Goal: Understand process/instructions

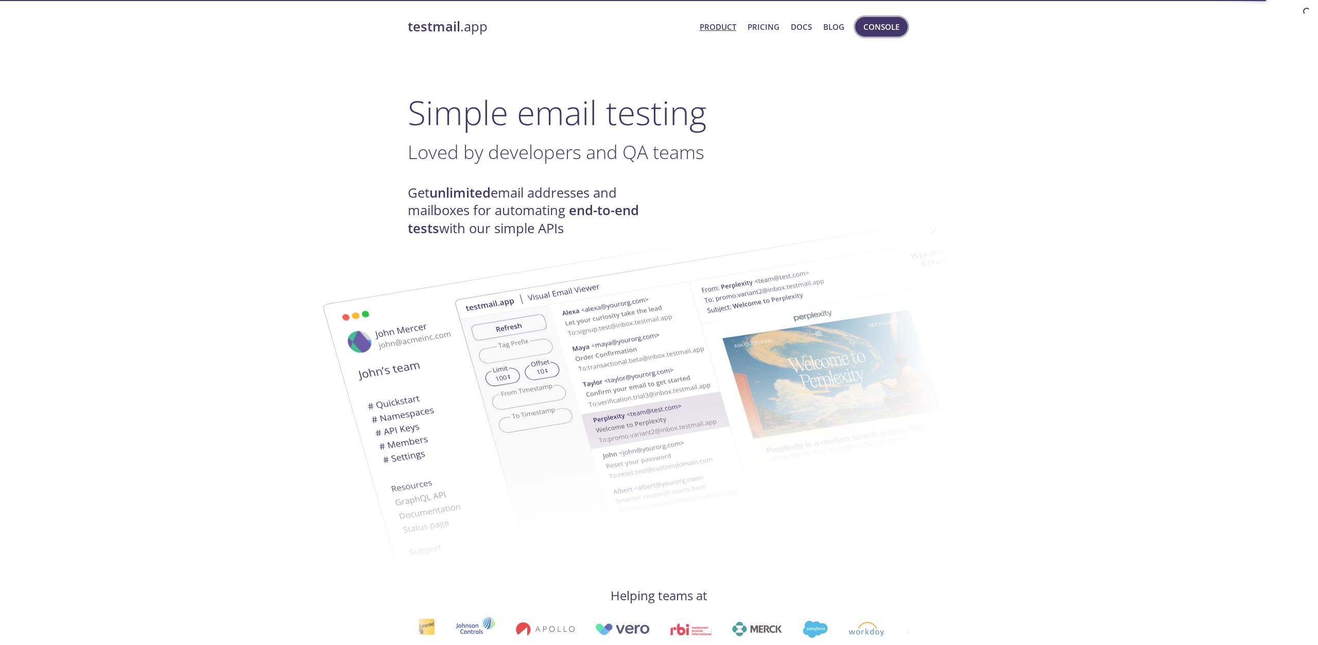
click at [869, 30] on span "Console" at bounding box center [881, 26] width 36 height 13
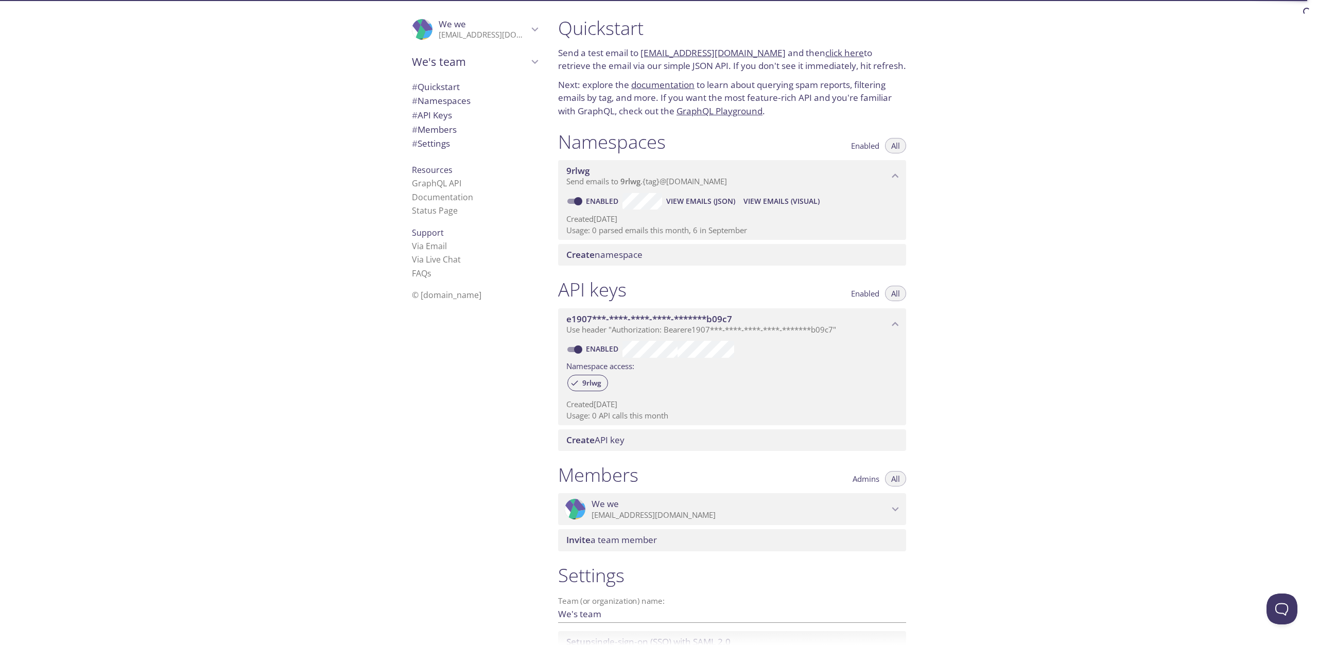
click at [825, 51] on link "click here" at bounding box center [844, 53] width 39 height 12
click at [437, 247] on link "Via Email" at bounding box center [429, 245] width 35 height 11
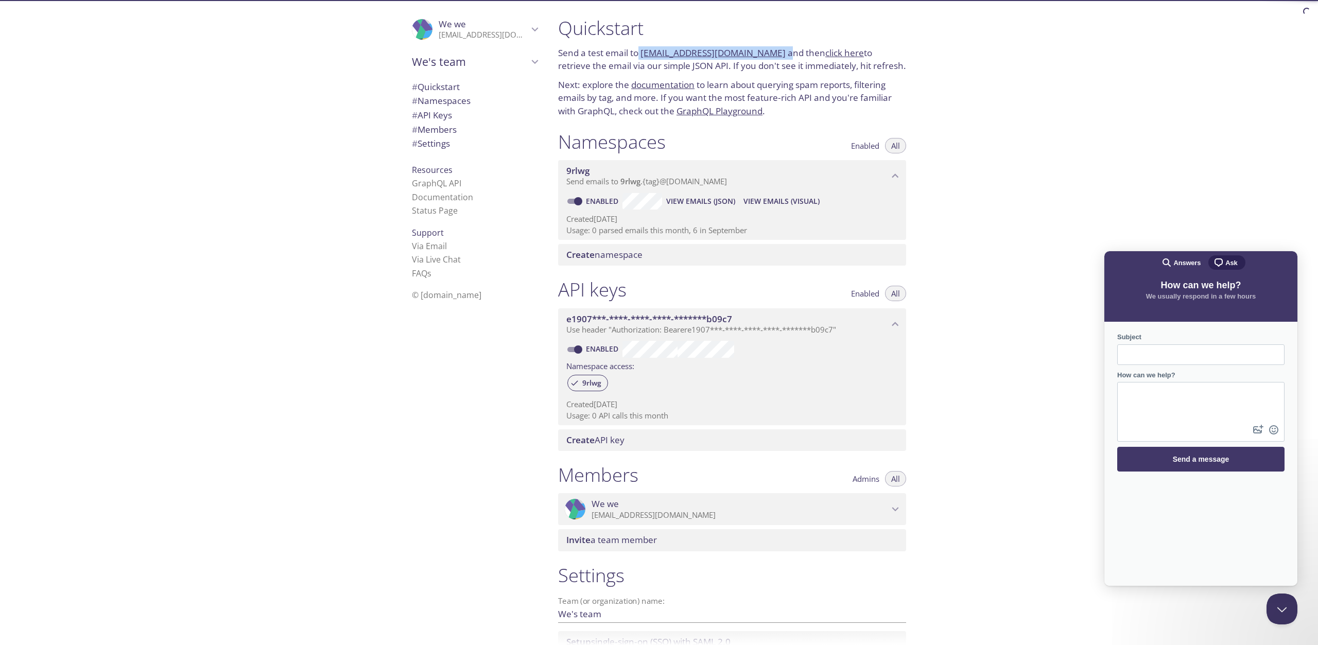
drag, startPoint x: 640, startPoint y: 51, endPoint x: 777, endPoint y: 49, distance: 136.9
click at [777, 49] on p "Send a test email to [EMAIL_ADDRESS][DOMAIN_NAME] and then click here to retrie…" at bounding box center [732, 59] width 348 height 26
click at [825, 49] on link "click here" at bounding box center [844, 53] width 39 height 12
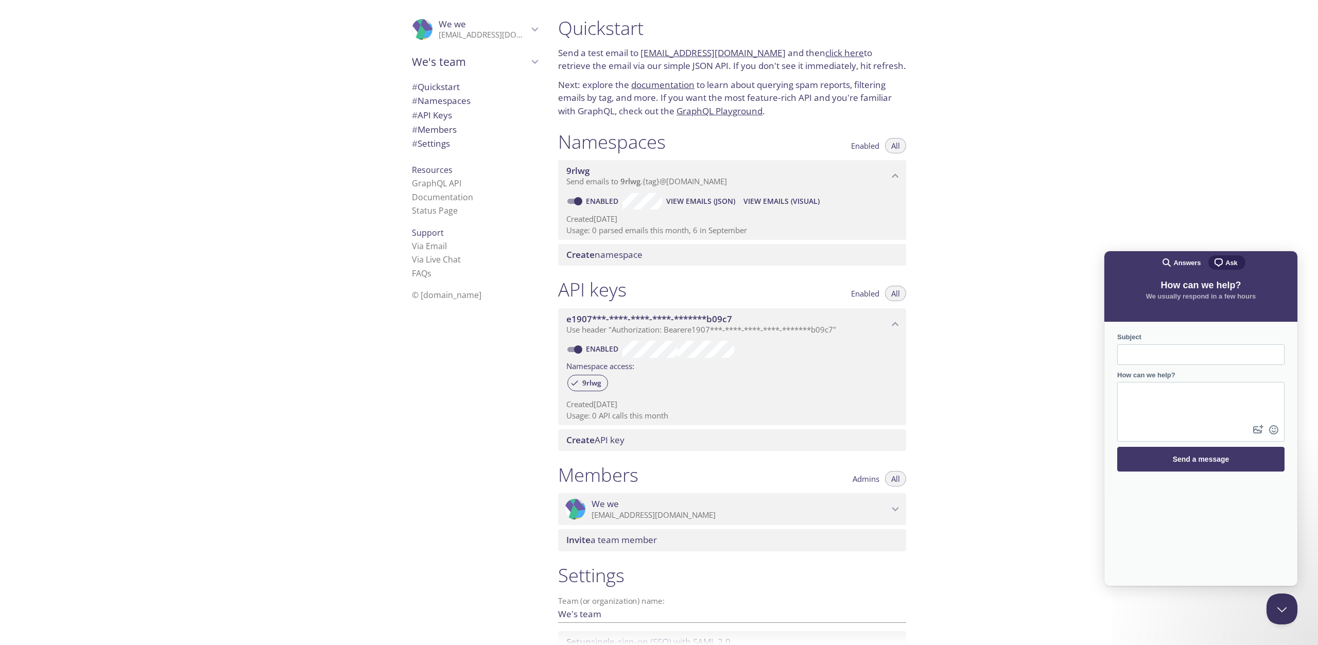
click at [1139, 85] on div "Quickstart Send a test email to [EMAIL_ADDRESS][DOMAIN_NAME] and then click her…" at bounding box center [934, 322] width 768 height 645
drag, startPoint x: 641, startPoint y: 51, endPoint x: 765, endPoint y: 52, distance: 124.6
click at [765, 52] on p "Send a test email to [EMAIL_ADDRESS][DOMAIN_NAME] and then click here to retrie…" at bounding box center [732, 59] width 348 height 26
copy p "[EMAIL_ADDRESS][DOMAIN_NAME]"
click at [825, 50] on link "click here" at bounding box center [844, 53] width 39 height 12
